Goal: Task Accomplishment & Management: Complete application form

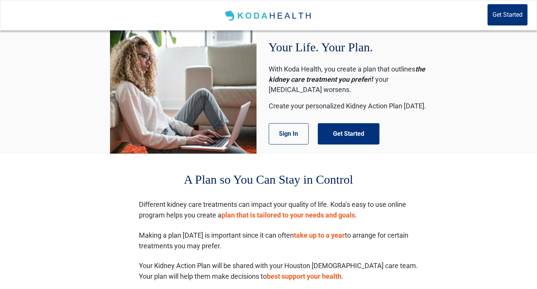
click at [352, 122] on div "Your Life. Your Plan. With Koda Health, you create a plan that outlines the kid…" at bounding box center [348, 91] width 159 height 123
click at [350, 130] on button "Get Started" at bounding box center [349, 133] width 62 height 21
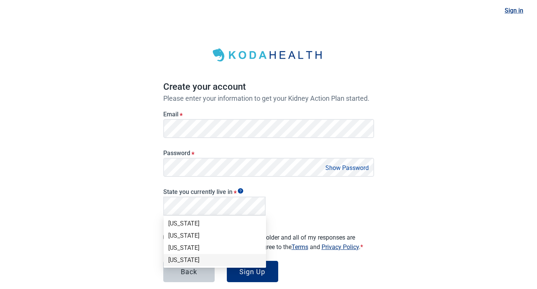
click at [185, 261] on div "New York" at bounding box center [214, 260] width 93 height 8
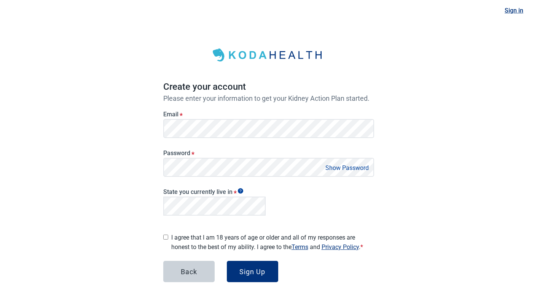
click at [334, 167] on button "Show Password" at bounding box center [347, 168] width 48 height 10
click at [326, 199] on div "State you currently live in *" at bounding box center [268, 200] width 217 height 41
click at [180, 239] on label "I agree that I am 18 years of age or older and all of my responses are honest t…" at bounding box center [272, 242] width 203 height 19
click at [168, 239] on input "I agree that I am 18 years of age or older and all of my responses are honest t…" at bounding box center [165, 237] width 5 height 5
checkbox input "true"
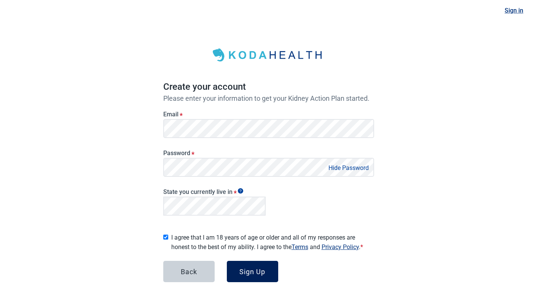
click at [259, 268] on div "Sign Up" at bounding box center [252, 272] width 26 height 8
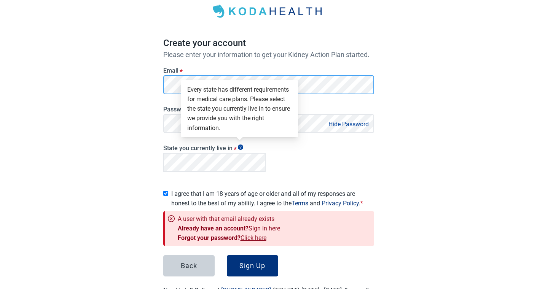
scroll to position [58, 0]
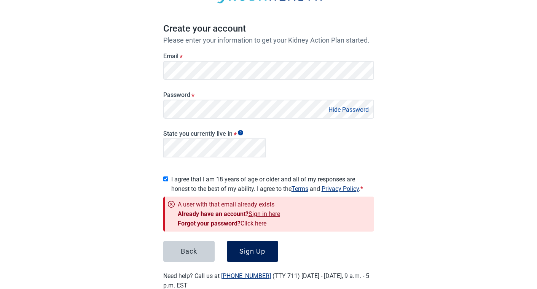
click at [251, 242] on button "Sign Up" at bounding box center [252, 251] width 51 height 21
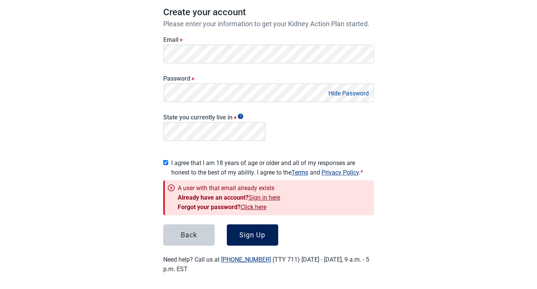
click at [253, 231] on div "Sign Up" at bounding box center [252, 235] width 26 height 8
click at [261, 224] on button "Sign Up" at bounding box center [252, 234] width 51 height 21
click at [264, 195] on link "Sign in here" at bounding box center [264, 197] width 32 height 7
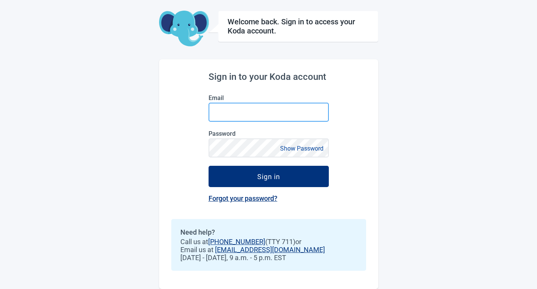
click at [304, 106] on input "Email" at bounding box center [269, 112] width 120 height 19
type input "alishahasnain786@gmail.com"
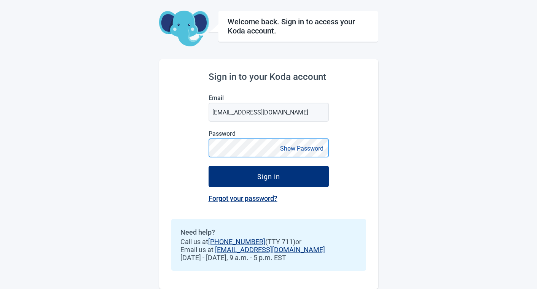
click at [209, 166] on button "Sign in" at bounding box center [269, 176] width 120 height 21
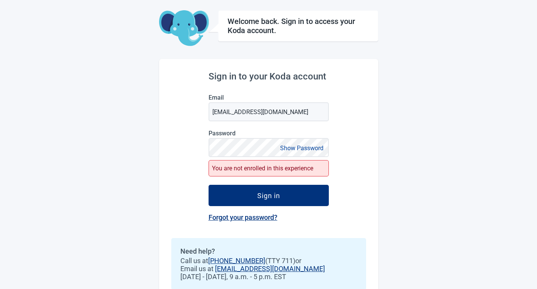
click at [221, 175] on div "You are not enrolled in this experience" at bounding box center [269, 168] width 120 height 16
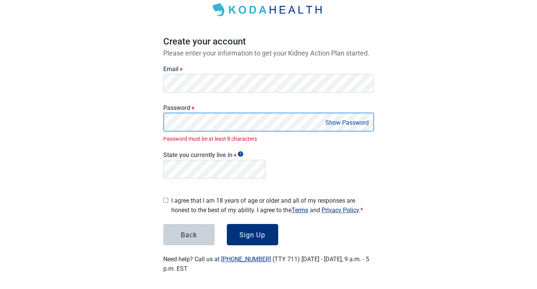
scroll to position [45, 0]
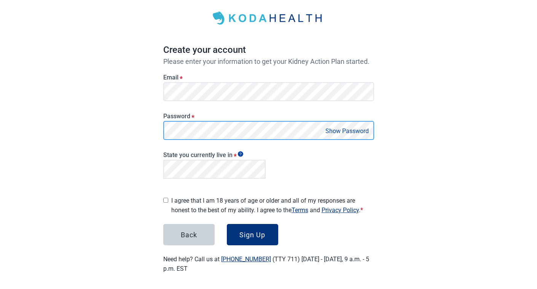
click at [227, 224] on button "Sign Up" at bounding box center [252, 234] width 51 height 21
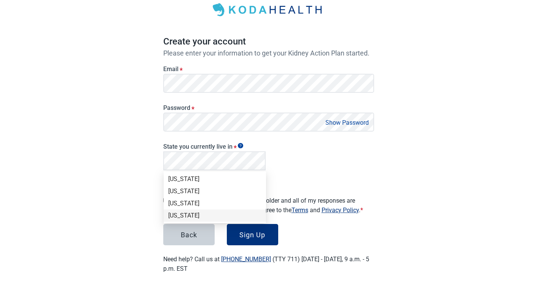
click at [190, 212] on div "New York" at bounding box center [214, 216] width 93 height 8
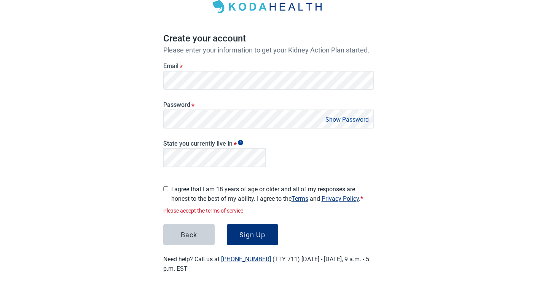
click at [203, 198] on label "I agree that I am 18 years of age or older and all of my responses are honest t…" at bounding box center [272, 194] width 203 height 19
click at [168, 191] on input "I agree that I am 18 years of age or older and all of my responses are honest t…" at bounding box center [165, 188] width 5 height 5
checkbox input "true"
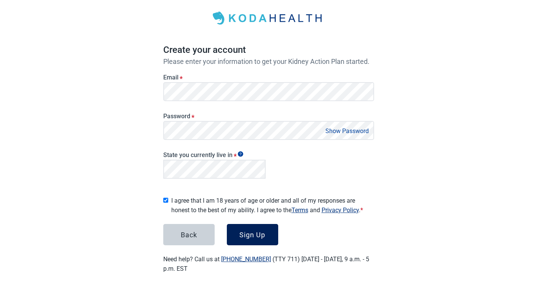
click at [246, 226] on button "Sign Up" at bounding box center [252, 234] width 51 height 21
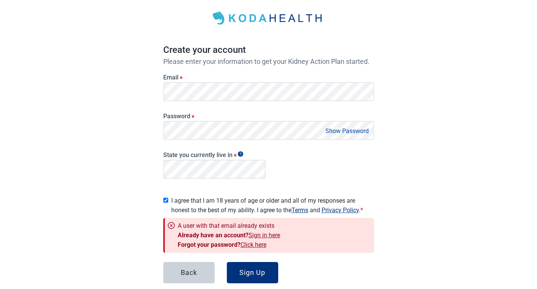
click at [259, 234] on link "Sign in here" at bounding box center [264, 235] width 32 height 7
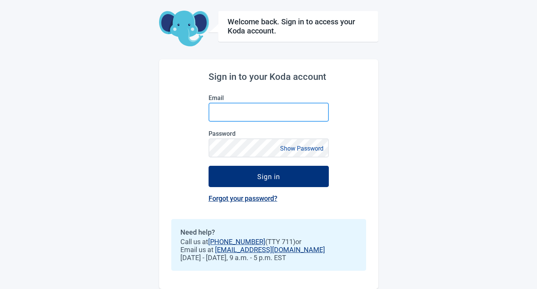
click at [281, 110] on input "Email" at bounding box center [269, 112] width 120 height 19
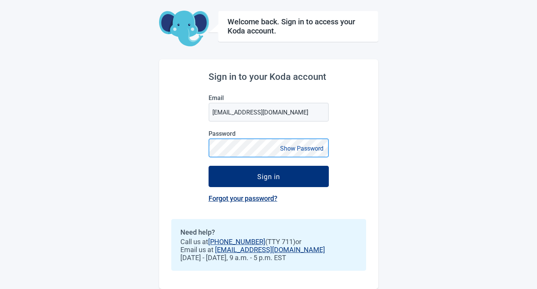
click at [209, 166] on button "Sign in" at bounding box center [269, 176] width 120 height 21
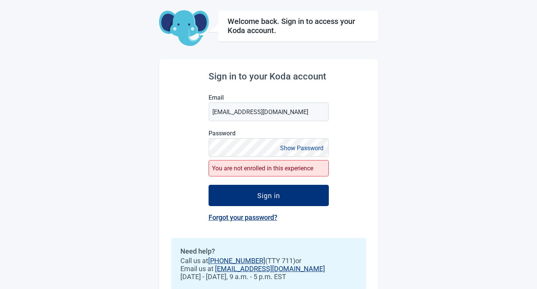
click at [393, 150] on div "Welcome back. Sign in to access your Koda account. Sign in to your Koda account…" at bounding box center [268, 139] width 537 height 337
click at [273, 112] on input "alishahasnain786@gmail.com" at bounding box center [269, 111] width 120 height 19
type input "alisha@kodahealthcare.com"
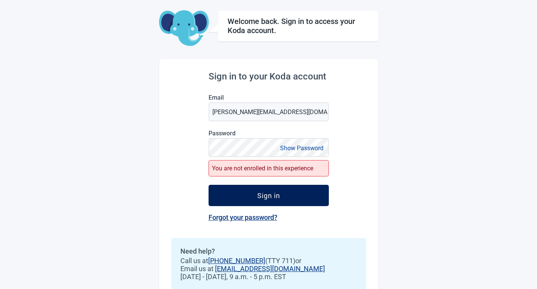
click at [275, 196] on div "Sign in" at bounding box center [268, 196] width 23 height 8
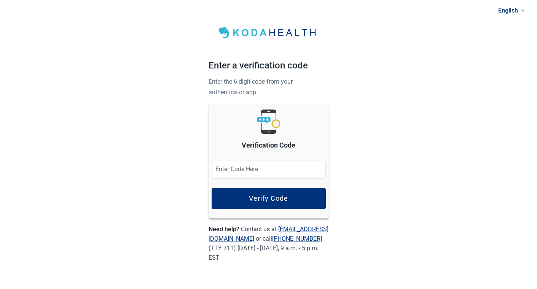
click at [282, 170] on input "Verification Code" at bounding box center [269, 169] width 114 height 19
type input "482620"
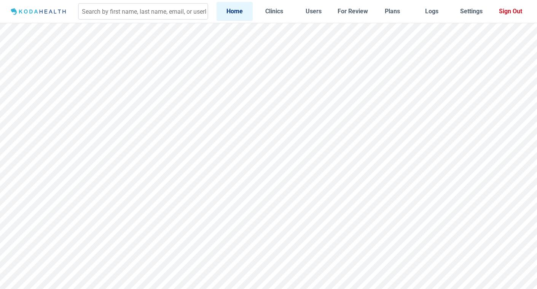
click at [508, 14] on button "Sign Out" at bounding box center [510, 11] width 37 height 19
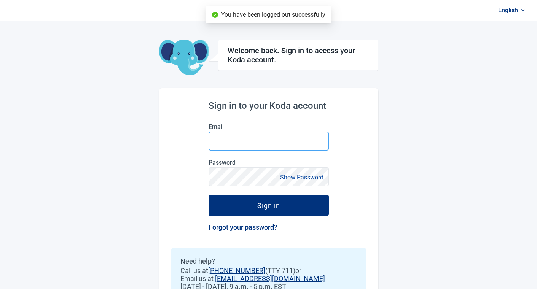
click at [256, 144] on input "Email" at bounding box center [269, 141] width 120 height 19
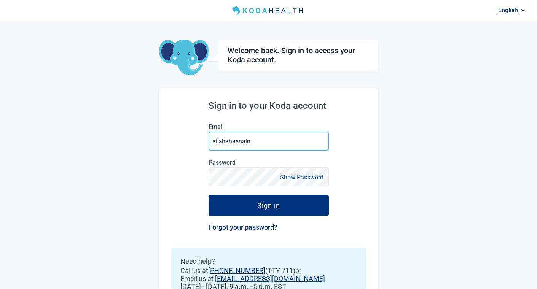
type input "alishahasnain786@gmail.com"
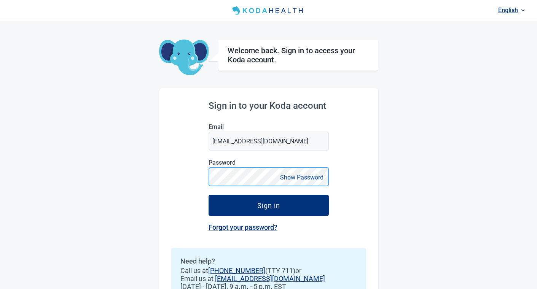
click at [209, 195] on button "Sign in" at bounding box center [269, 205] width 120 height 21
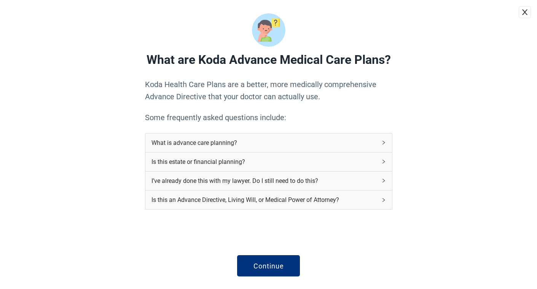
scroll to position [10, 0]
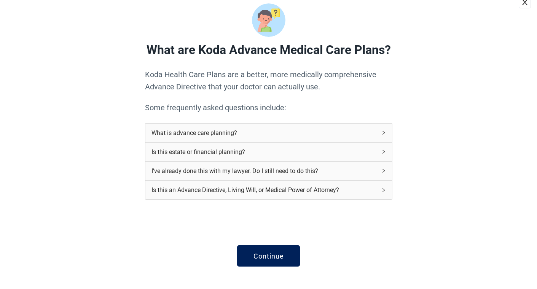
click at [279, 247] on button "Continue" at bounding box center [268, 255] width 63 height 21
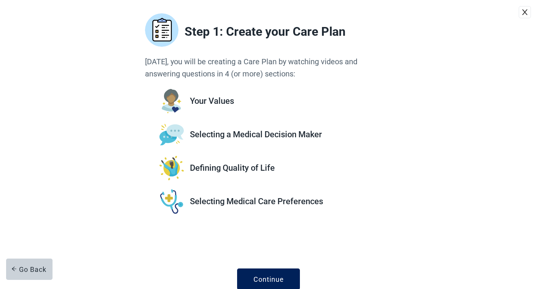
click at [269, 277] on div "Continue" at bounding box center [268, 279] width 30 height 8
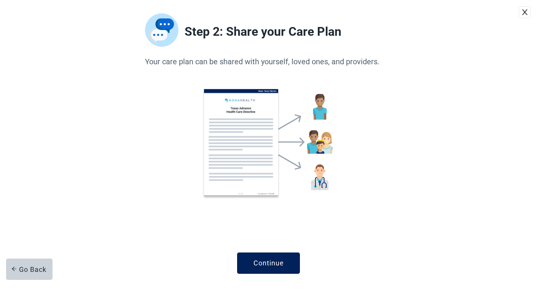
click at [271, 266] on div "Continue" at bounding box center [268, 263] width 30 height 8
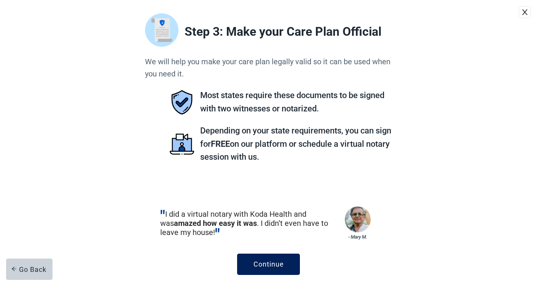
click at [271, 266] on div "Continue" at bounding box center [268, 265] width 30 height 8
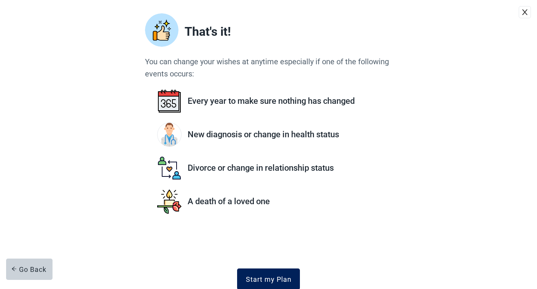
click at [267, 276] on div "Start my Plan" at bounding box center [269, 279] width 46 height 8
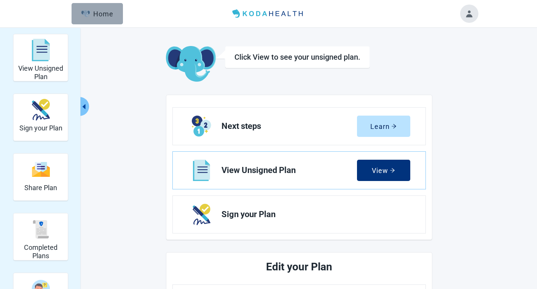
click at [92, 13] on div "Home" at bounding box center [97, 14] width 33 height 8
click at [110, 16] on div "Home" at bounding box center [97, 14] width 33 height 8
click at [88, 16] on img "button" at bounding box center [86, 13] width 10 height 7
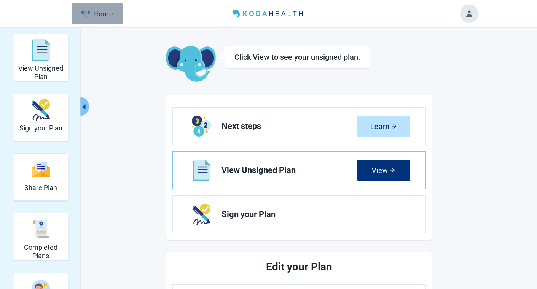
click at [88, 16] on img "button" at bounding box center [86, 13] width 10 height 7
click at [464, 14] on button "Toggle account menu" at bounding box center [469, 14] width 18 height 18
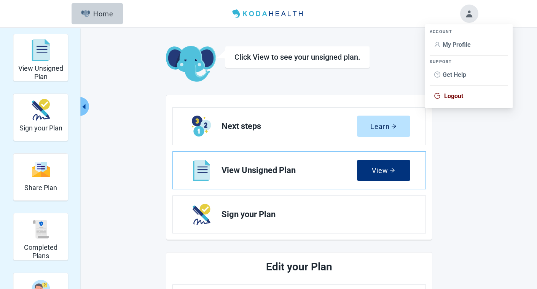
click at [453, 43] on span "My Profile" at bounding box center [457, 44] width 28 height 7
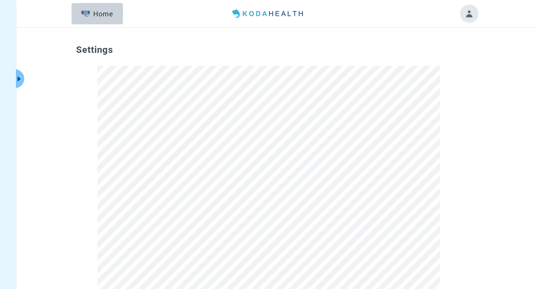
scroll to position [0, 0]
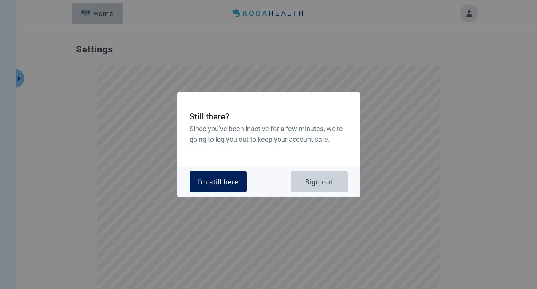
click at [232, 185] on div "I'm still here" at bounding box center [217, 182] width 41 height 8
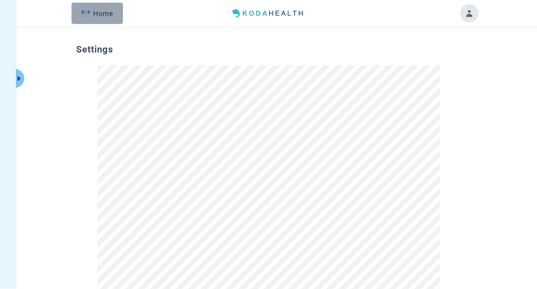
click at [94, 10] on div "Home" at bounding box center [97, 14] width 33 height 8
